Goal: Task Accomplishment & Management: Use online tool/utility

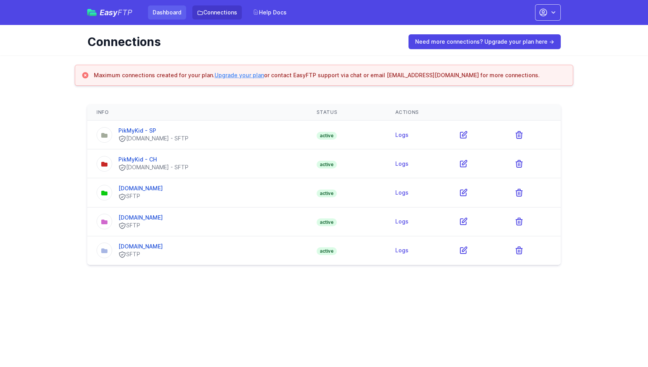
click at [153, 16] on link "Dashboard" at bounding box center [167, 12] width 38 height 14
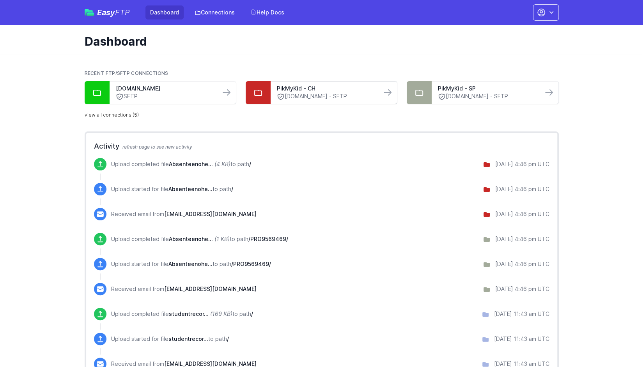
click at [280, 94] on icon at bounding box center [281, 97] width 8 height 8
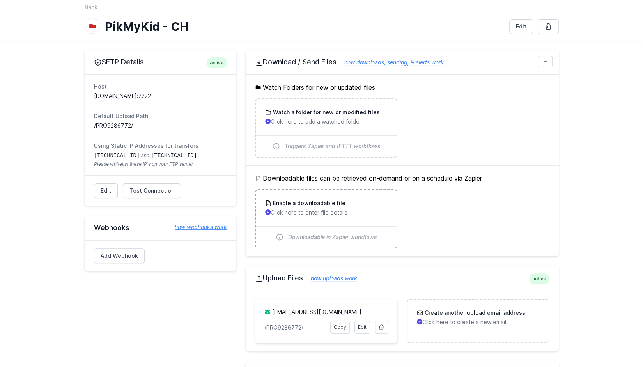
scroll to position [23, 0]
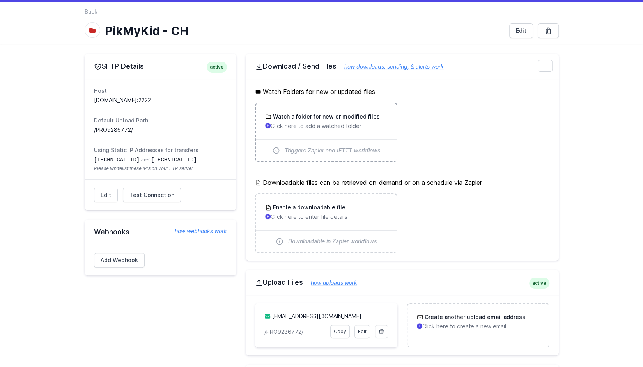
click at [297, 120] on div "Watch a folder for new or modified files Click here to add a watched folder" at bounding box center [326, 121] width 122 height 17
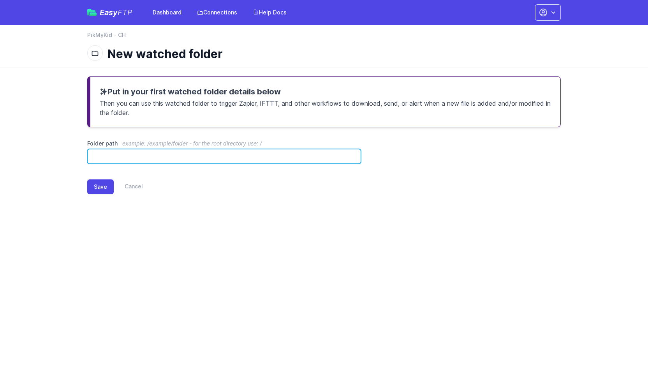
click at [278, 151] on input "Folder path example: /example/folder - for the root directory use: /" at bounding box center [224, 156] width 274 height 15
type input "*"
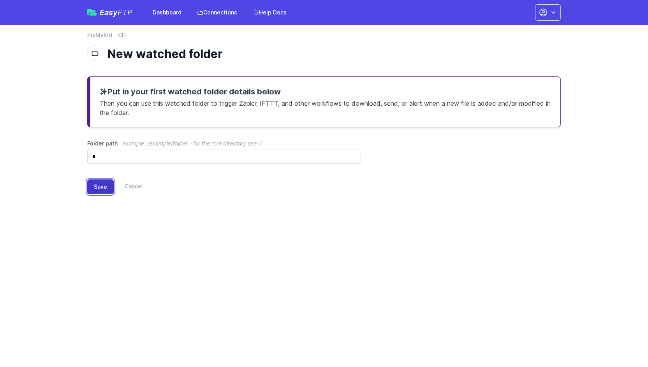
click at [100, 189] on button "Save" at bounding box center [100, 186] width 26 height 15
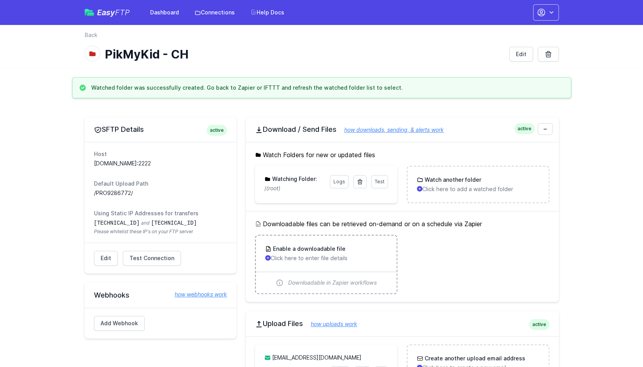
click at [351, 281] on span "Downloadable in Zapier workflows" at bounding box center [332, 283] width 89 height 8
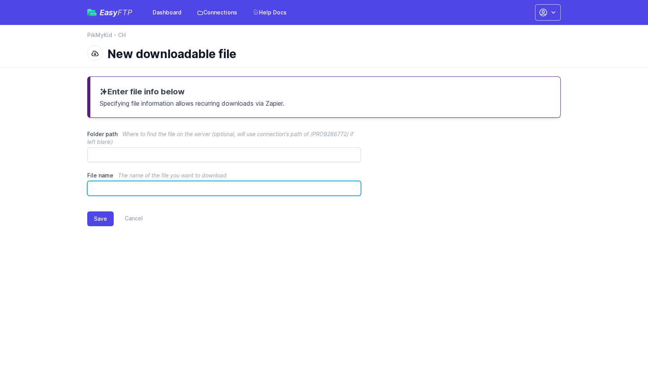
click at [258, 187] on input "File name The name of the file you want to download" at bounding box center [224, 188] width 274 height 15
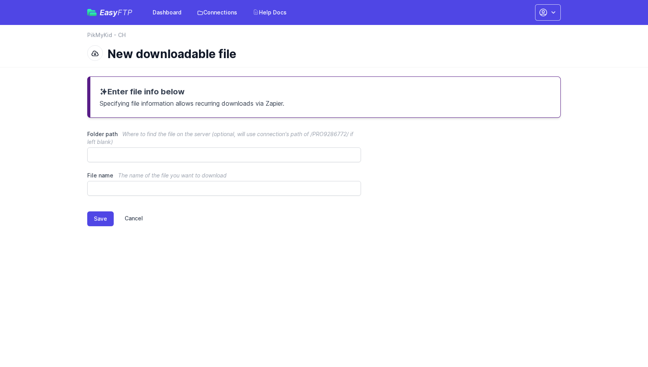
click at [138, 215] on link "Cancel" at bounding box center [128, 218] width 29 height 15
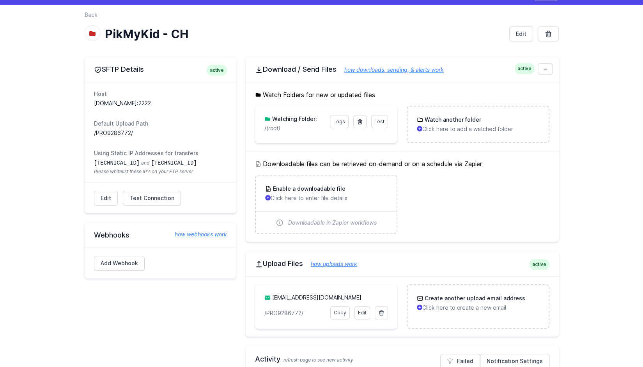
scroll to position [21, 0]
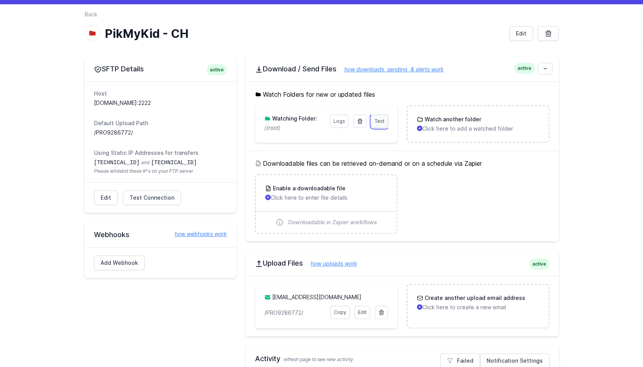
click at [379, 120] on span "Test" at bounding box center [379, 121] width 10 height 6
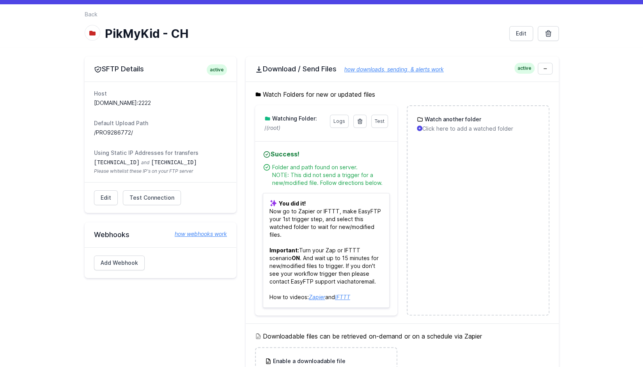
click at [314, 298] on link "Zapier" at bounding box center [317, 296] width 16 height 7
